Goal: Information Seeking & Learning: Check status

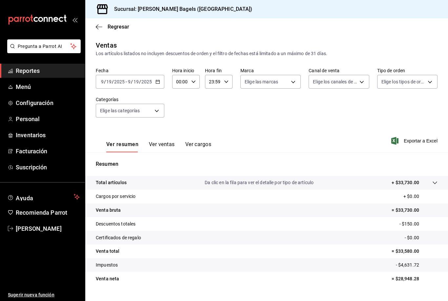
click at [148, 102] on div "Elige las categorías" at bounding box center [130, 109] width 68 height 16
click at [133, 80] on input "19" at bounding box center [136, 81] width 6 height 5
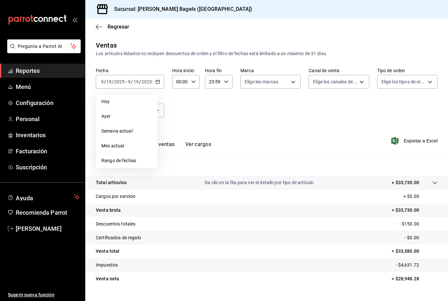
click at [110, 99] on span "Hoy" at bounding box center [126, 101] width 51 height 7
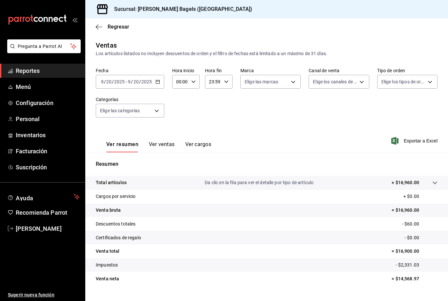
click at [59, 70] on span "Reportes" at bounding box center [48, 70] width 64 height 9
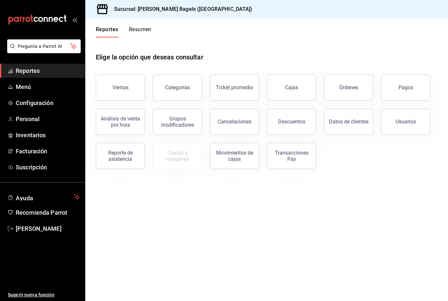
click at [184, 86] on div "Categorías" at bounding box center [177, 87] width 25 height 6
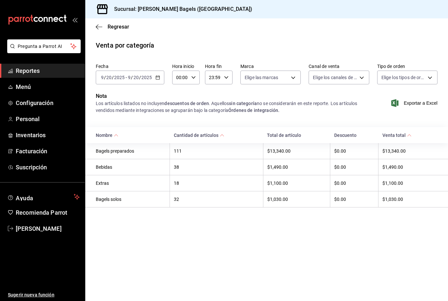
click at [186, 151] on div "111" at bounding box center [216, 150] width 85 height 5
click at [102, 26] on icon "button" at bounding box center [99, 27] width 7 height 6
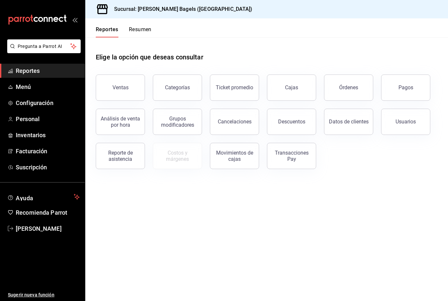
click at [125, 91] on button "Ventas" at bounding box center [120, 87] width 49 height 26
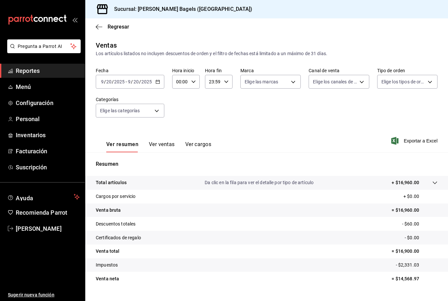
click at [164, 143] on button "Ver ventas" at bounding box center [162, 146] width 26 height 11
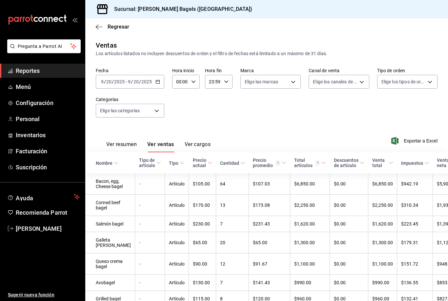
click at [116, 138] on div "Ver resumen Ver ventas Ver cargos" at bounding box center [153, 142] width 115 height 19
click at [114, 138] on div "Ver resumen Ver ventas Ver cargos" at bounding box center [153, 142] width 115 height 19
click at [121, 139] on div "Ver resumen Ver ventas Ver cargos" at bounding box center [153, 142] width 115 height 19
click at [118, 147] on button "Ver resumen" at bounding box center [121, 146] width 30 height 11
